Goal: Check status: Check status

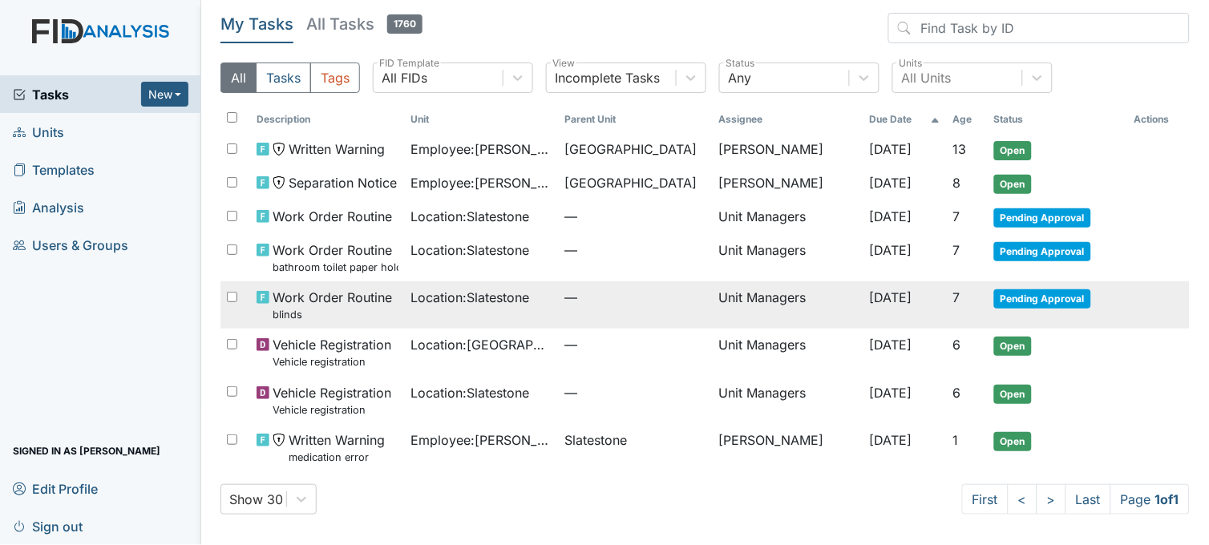
click at [431, 318] on td "Location : Slatestone" at bounding box center [482, 304] width 154 height 47
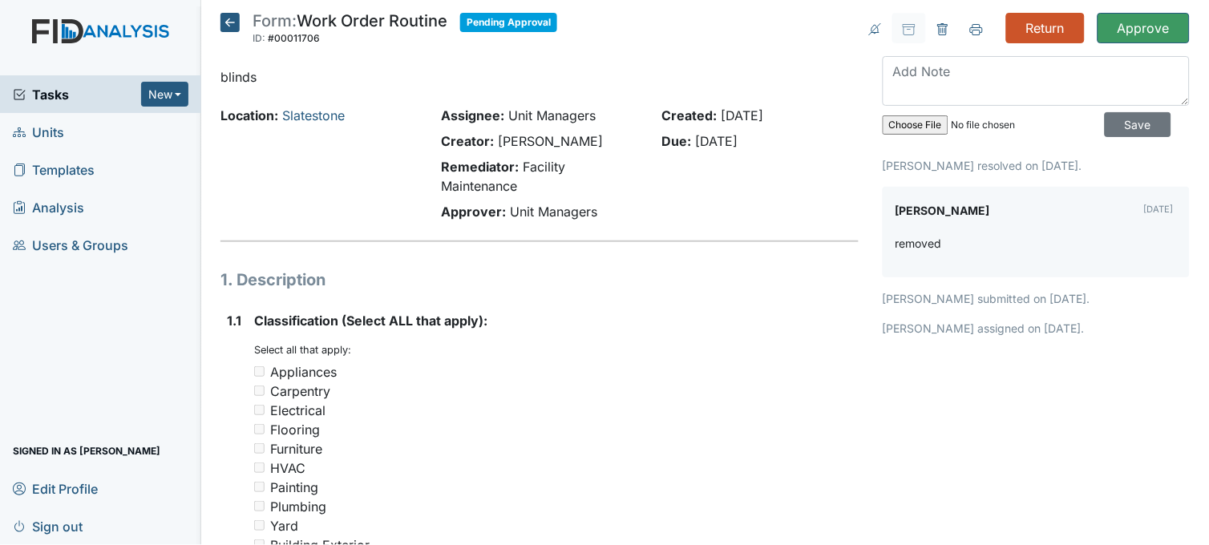
click at [227, 18] on icon at bounding box center [230, 22] width 19 height 19
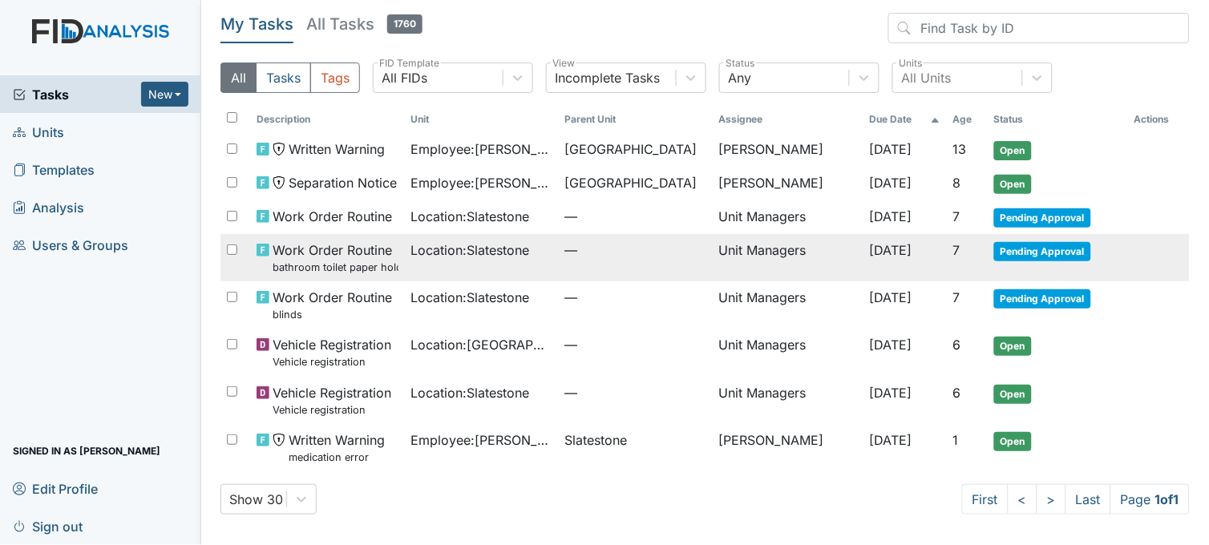
click at [449, 257] on span "Location : Slatestone" at bounding box center [470, 250] width 119 height 19
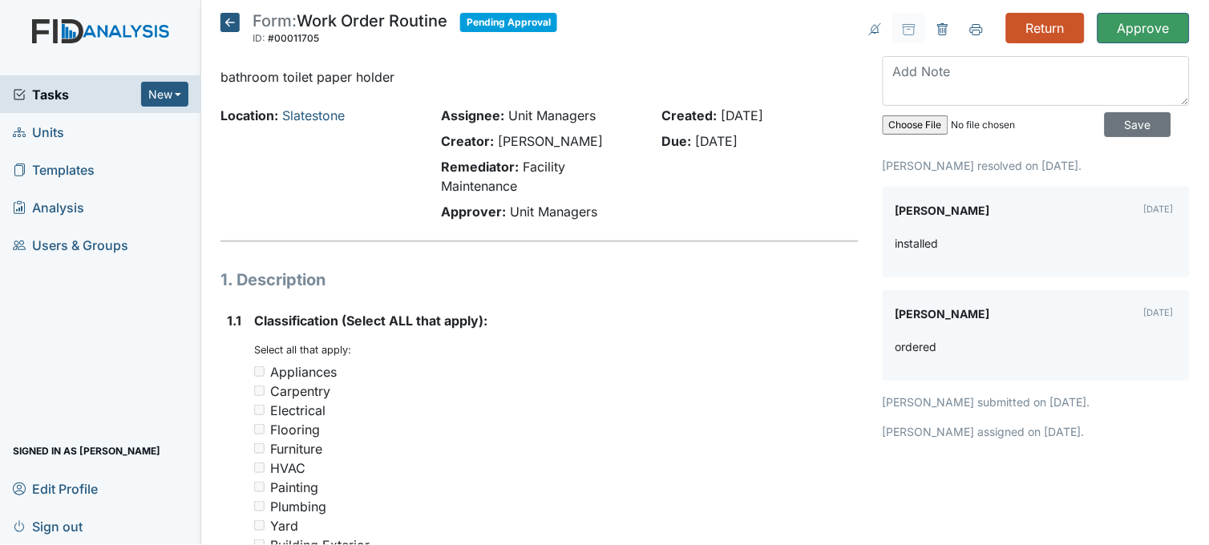
click at [237, 19] on icon at bounding box center [230, 22] width 19 height 19
